Goal: Task Accomplishment & Management: Manage account settings

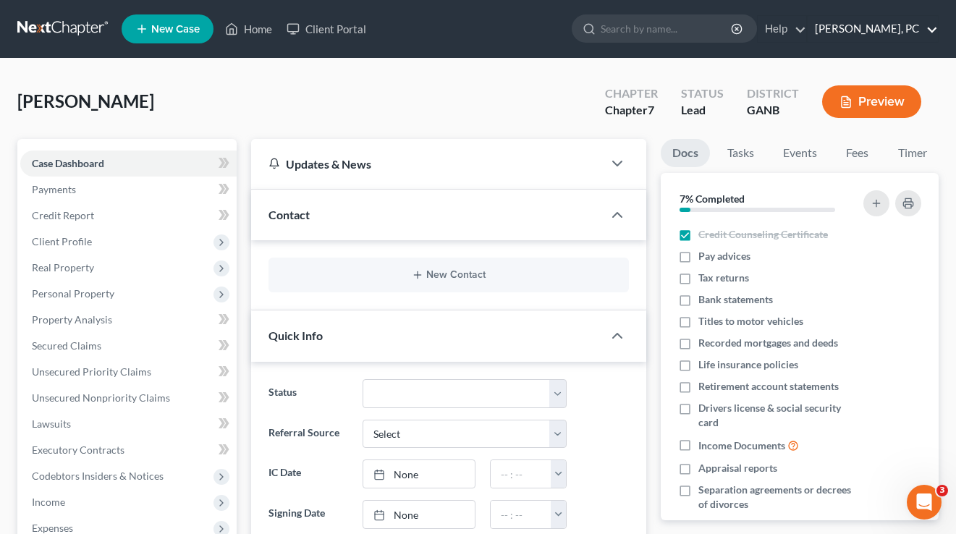
click at [888, 31] on link "J. R. Gray, PC" at bounding box center [872, 29] width 130 height 26
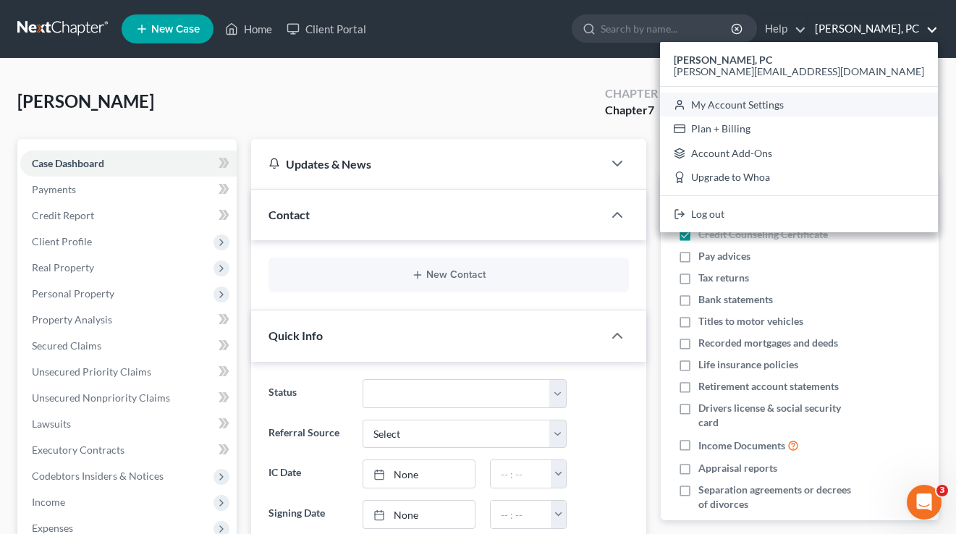
click at [844, 98] on link "My Account Settings" at bounding box center [799, 105] width 278 height 25
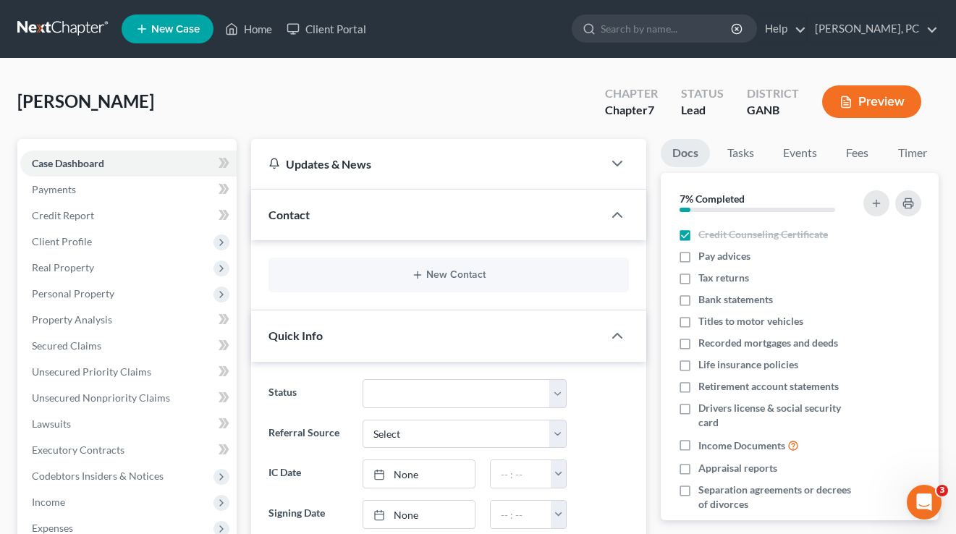
select select "19"
select select "24"
select select "10"
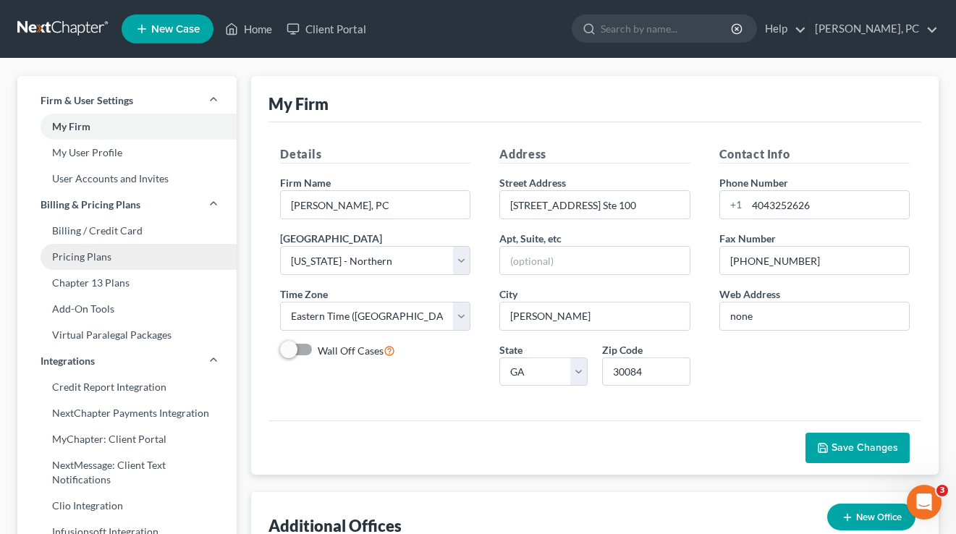
click at [90, 255] on link "Pricing Plans" at bounding box center [126, 257] width 219 height 26
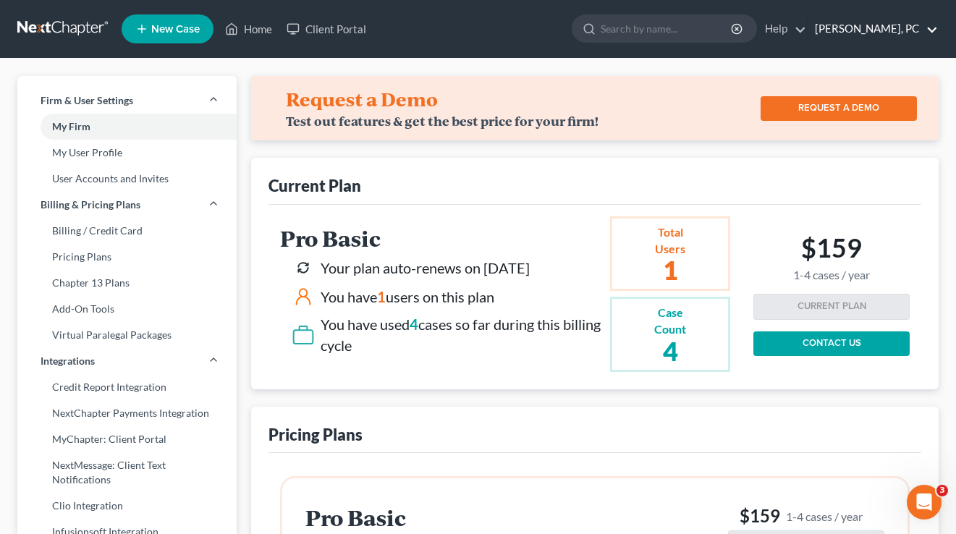
click at [905, 26] on link "J. R. Gray, PC" at bounding box center [872, 29] width 130 height 26
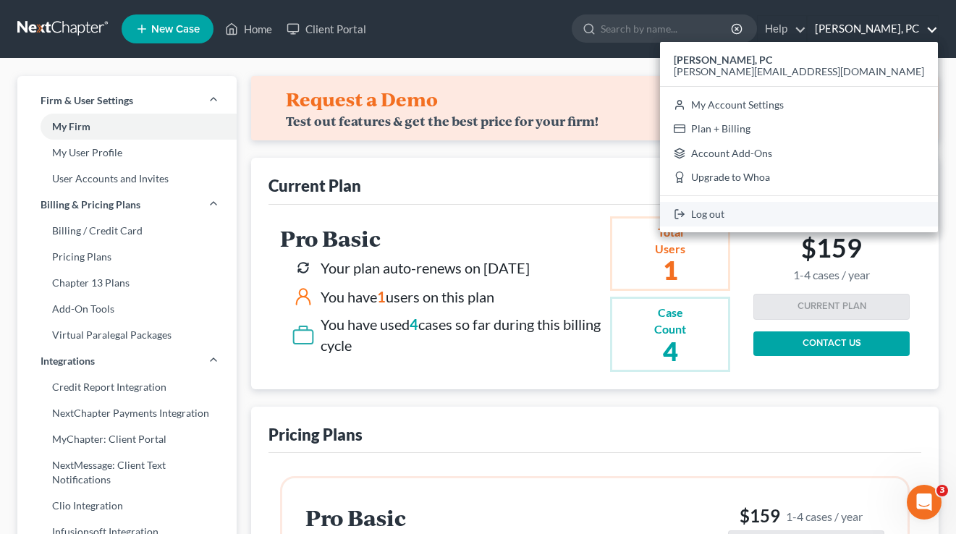
click at [844, 211] on link "Log out" at bounding box center [799, 214] width 278 height 25
